Goal: Information Seeking & Learning: Learn about a topic

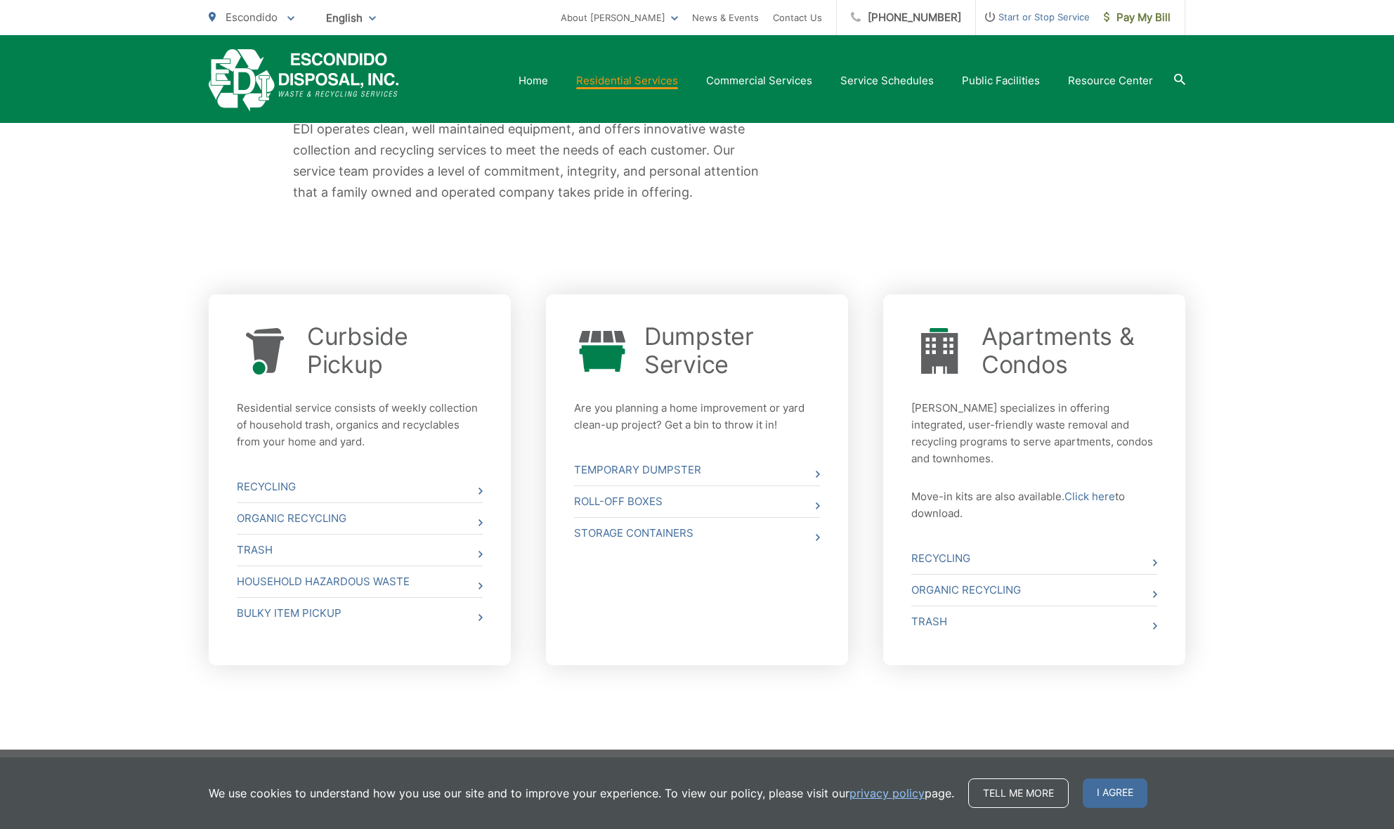
scroll to position [344, 0]
click at [626, 471] on link "Temporary Dumpster" at bounding box center [697, 470] width 246 height 31
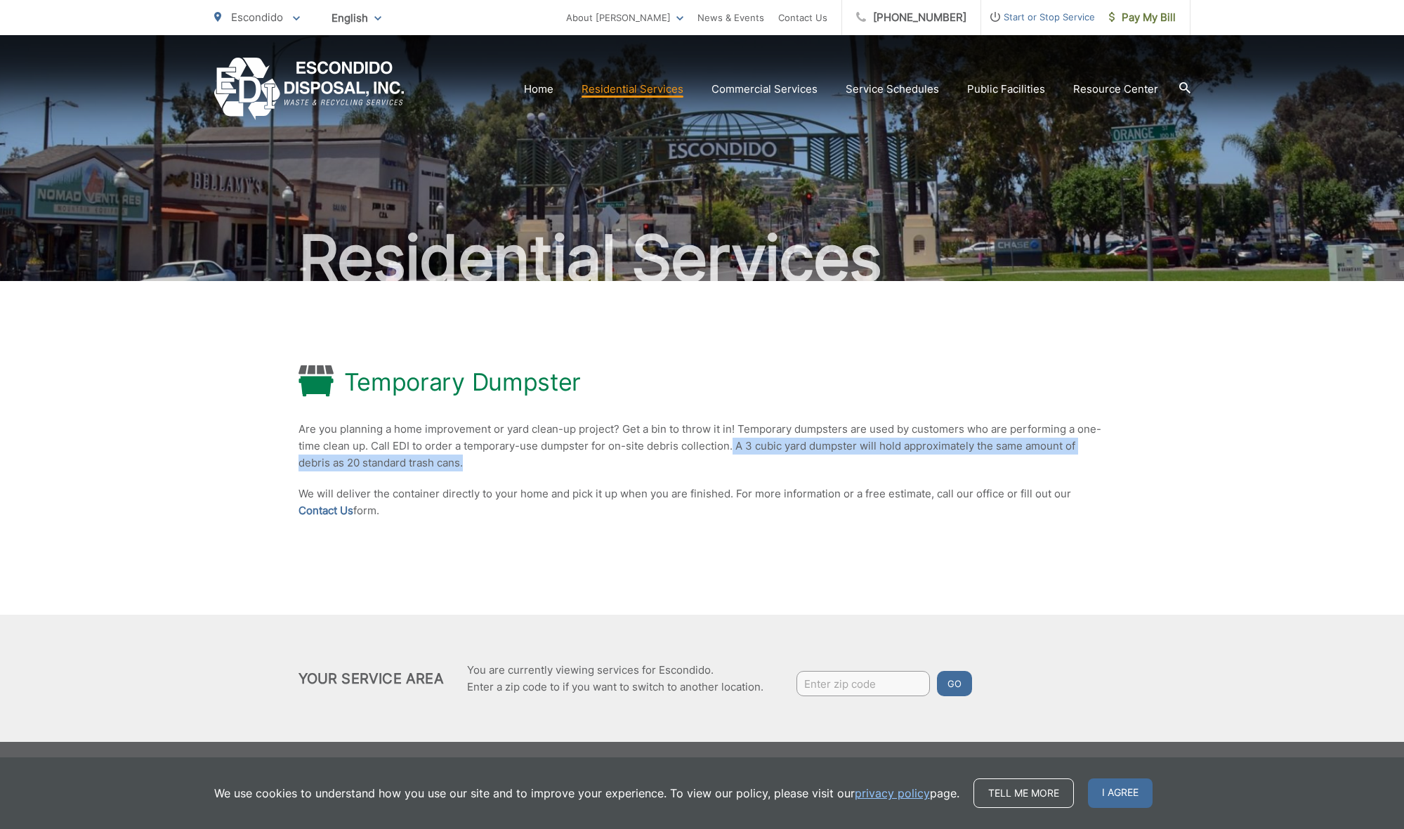
drag, startPoint x: 731, startPoint y: 446, endPoint x: 733, endPoint y: 464, distance: 18.4
click at [733, 464] on p "Are you planning a home improvement or yard clean-up project? Get a bin to thro…" at bounding box center [703, 446] width 808 height 51
copy p "A 3 cubic yard dumpster will hold approximately the same amount of debris as 20…"
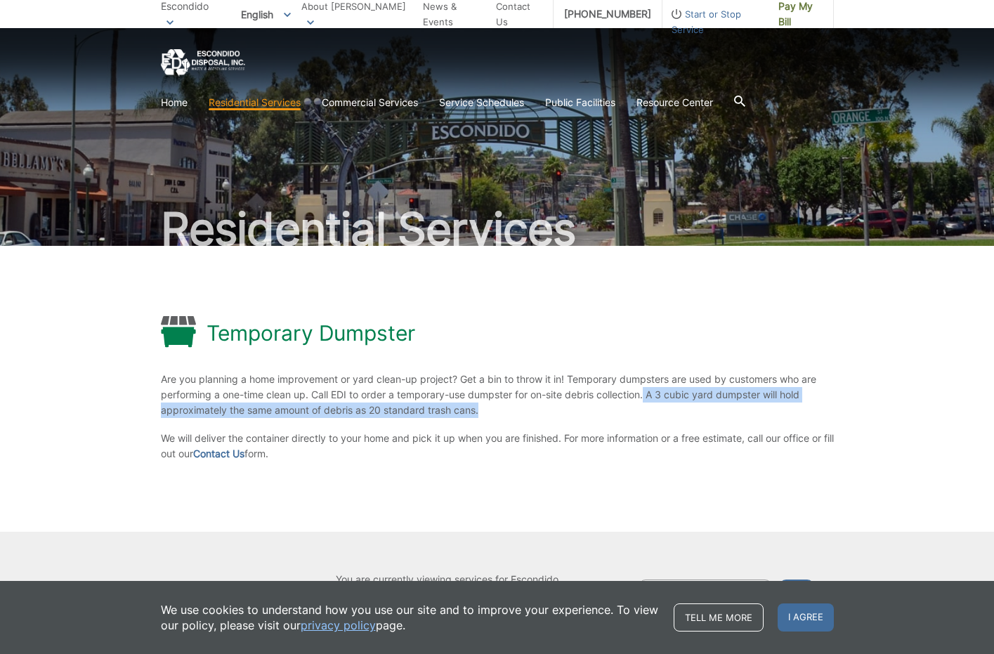
click at [532, 421] on div "Temporary Dumpster Are you planning a home improvement or yard clean-up project…" at bounding box center [497, 389] width 673 height 286
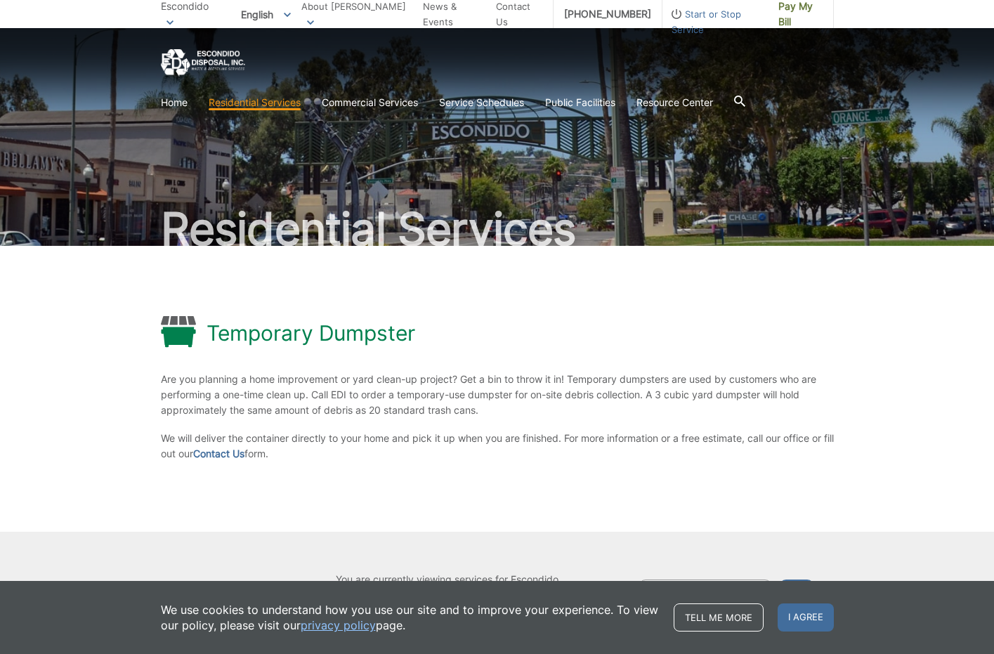
click at [447, 469] on div "Temporary Dumpster Are you planning a home improvement or yard clean-up project…" at bounding box center [497, 389] width 673 height 286
click at [417, 277] on div "Temporary Dumpster Are you planning a home improvement or yard clean-up project…" at bounding box center [497, 389] width 673 height 286
click at [507, 101] on link "Service Schedules" at bounding box center [481, 102] width 85 height 15
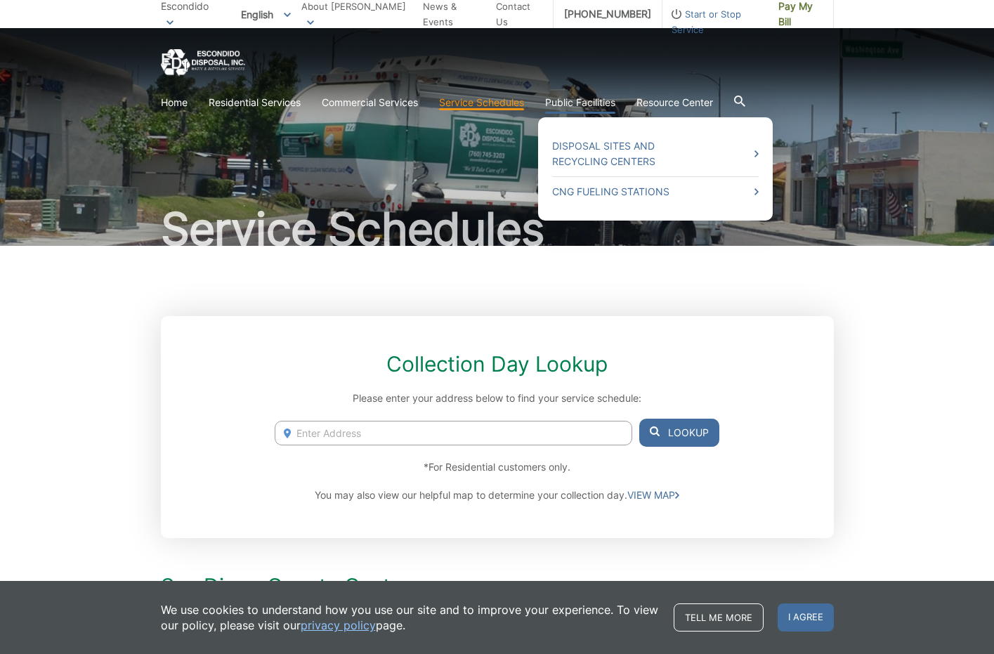
click at [582, 102] on link "Public Facilities" at bounding box center [580, 102] width 70 height 15
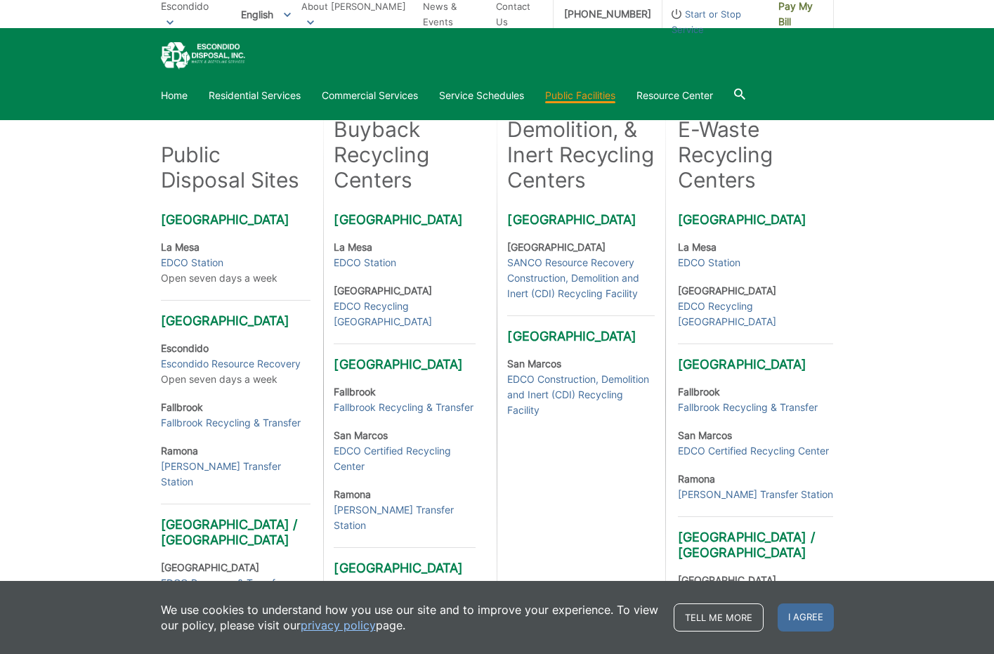
scroll to position [337, 0]
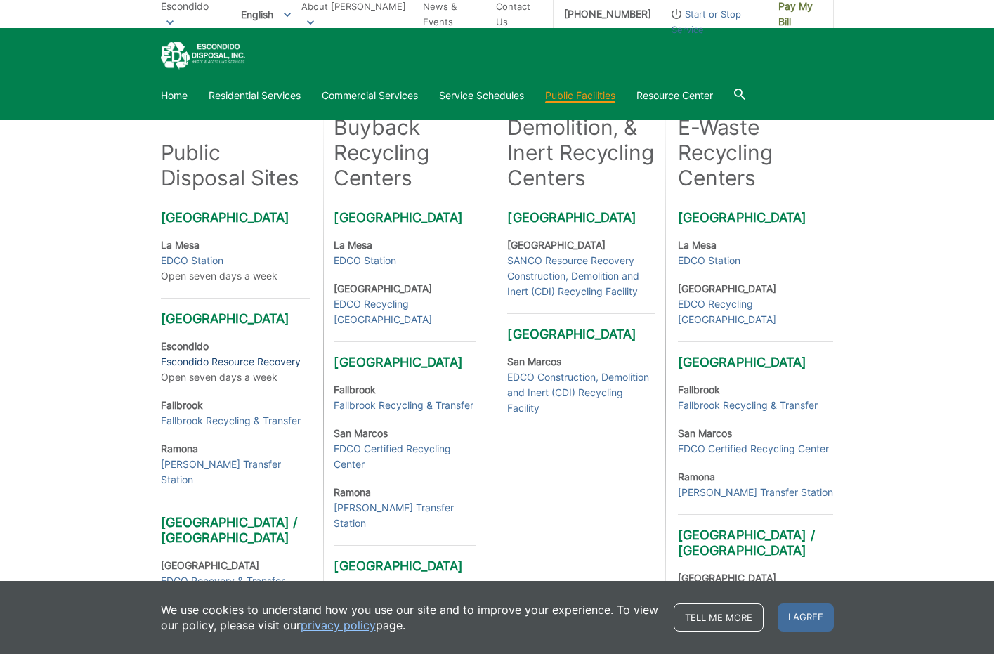
click at [192, 370] on link "Escondido Resource Recovery" at bounding box center [231, 361] width 140 height 15
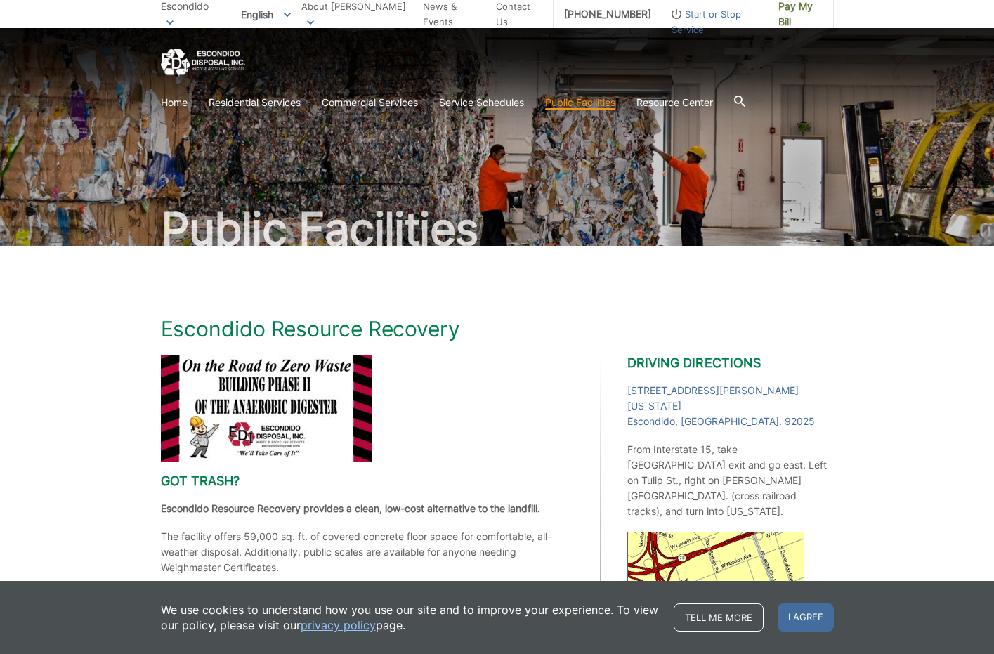
click at [197, 60] on img "EDCD logo. Return to the homepage." at bounding box center [203, 62] width 84 height 27
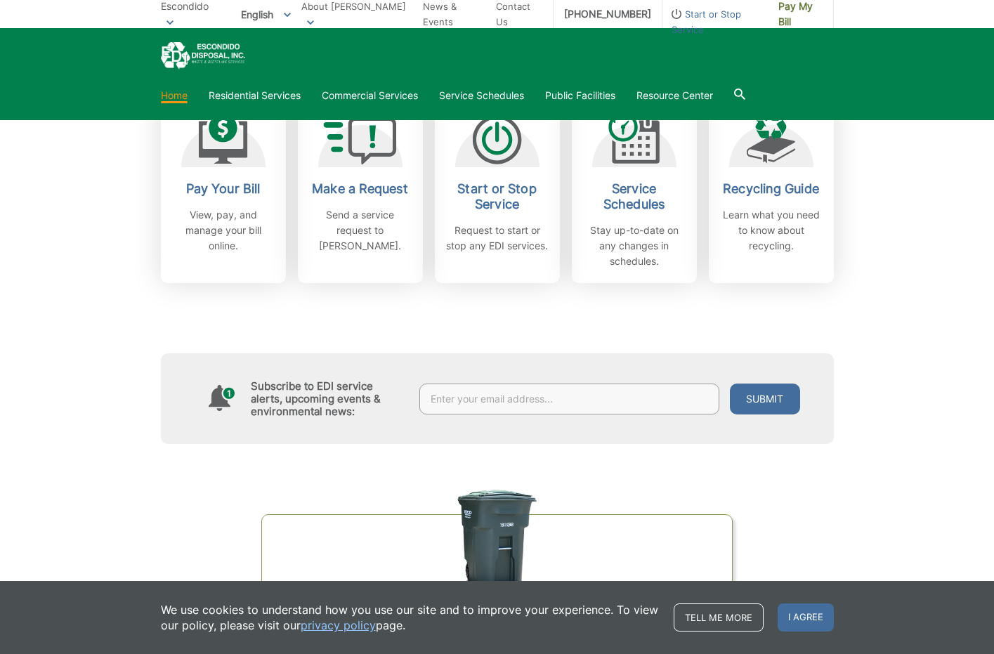
scroll to position [424, 0]
